Goal: Obtain resource: Obtain resource

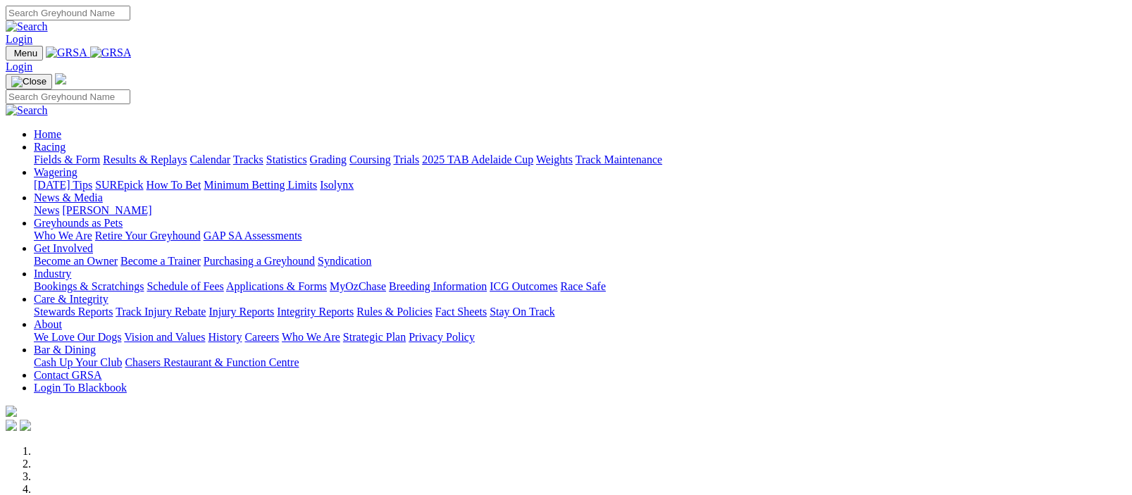
click at [132, 54] on img at bounding box center [111, 52] width 42 height 13
click at [132, 52] on img at bounding box center [111, 52] width 42 height 13
click at [132, 53] on img at bounding box center [111, 52] width 42 height 13
click at [132, 54] on img at bounding box center [111, 52] width 42 height 13
click at [132, 49] on img at bounding box center [111, 52] width 42 height 13
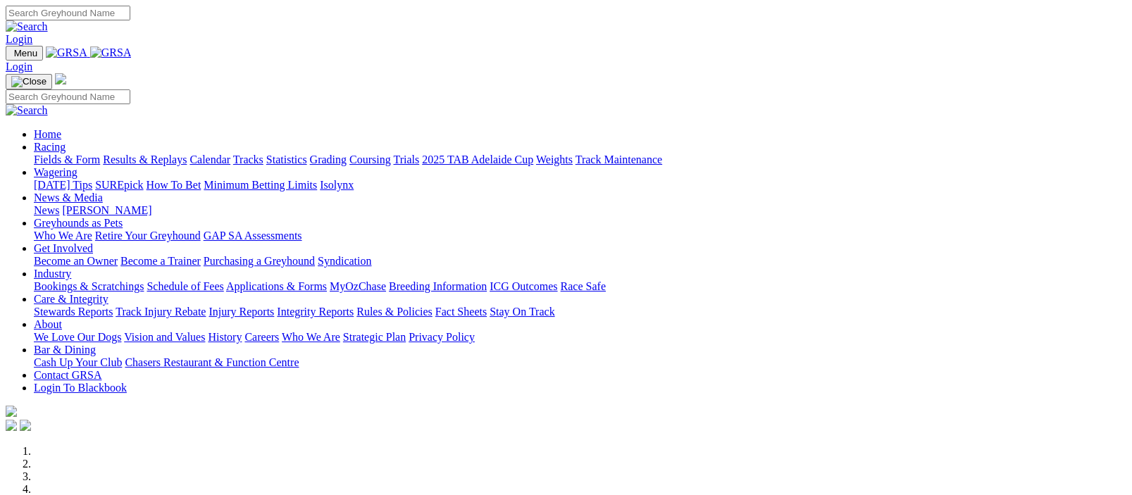
drag, startPoint x: 0, startPoint y: 0, endPoint x: 283, endPoint y: 53, distance: 288.0
click at [66, 141] on link "Racing" at bounding box center [50, 147] width 32 height 12
click at [60, 154] on link "Fields & Form" at bounding box center [67, 160] width 66 height 12
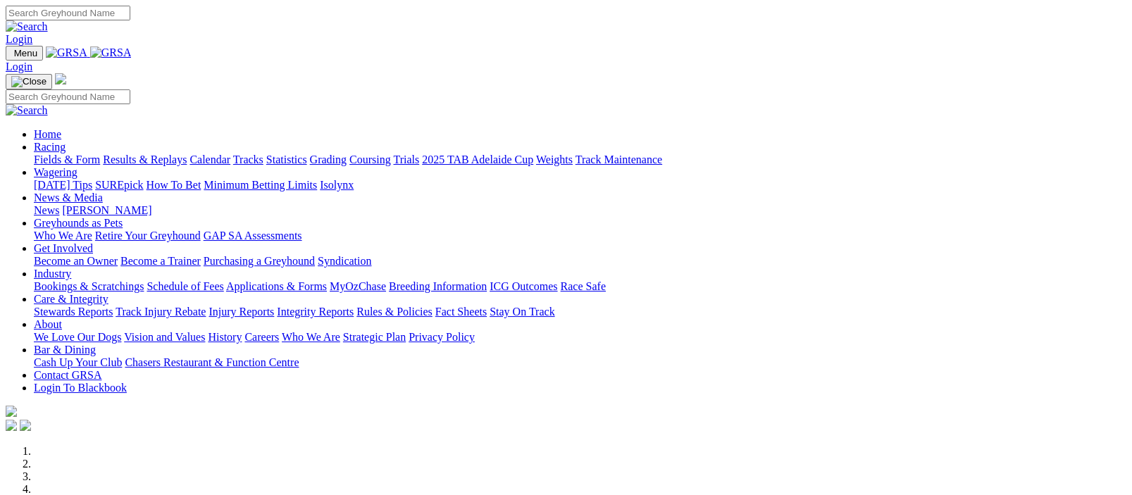
click at [66, 141] on link "Racing" at bounding box center [50, 147] width 32 height 12
click at [132, 54] on img at bounding box center [111, 52] width 42 height 13
click at [132, 53] on img at bounding box center [111, 52] width 42 height 13
click at [66, 141] on link "Racing" at bounding box center [50, 147] width 32 height 12
